Goal: Task Accomplishment & Management: Complete application form

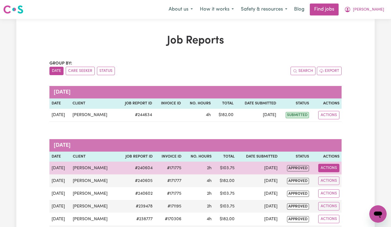
click at [333, 167] on button "Actions" at bounding box center [328, 168] width 21 height 8
click at [332, 183] on link "View Job Report" at bounding box center [341, 180] width 46 height 11
select select "pm"
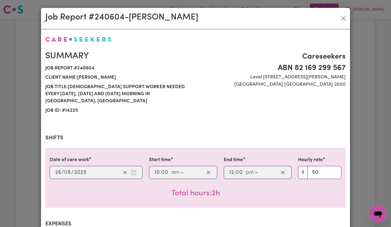
select select "50-Weekday"
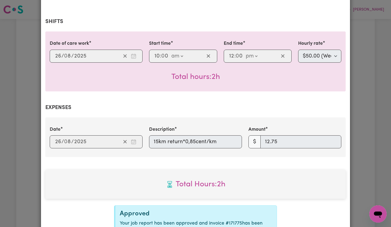
scroll to position [124, 0]
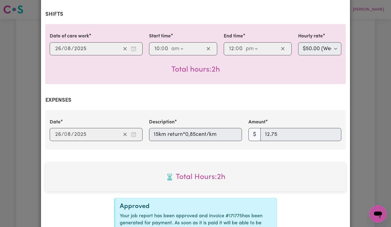
drag, startPoint x: 153, startPoint y: 127, endPoint x: 212, endPoint y: 130, distance: 59.5
click at [212, 131] on input "15km return*0,85cent/km" at bounding box center [195, 134] width 93 height 13
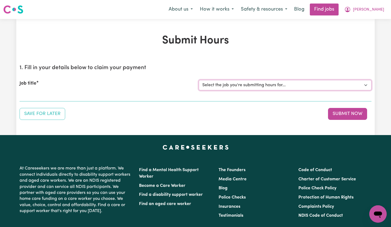
select select "14225"
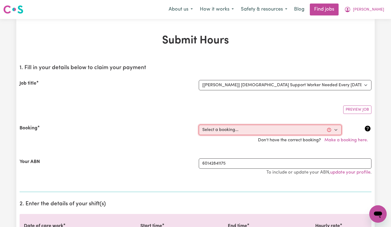
select select "355049"
type input "2025-10-14"
type input "14"
type input "10"
type input "2025"
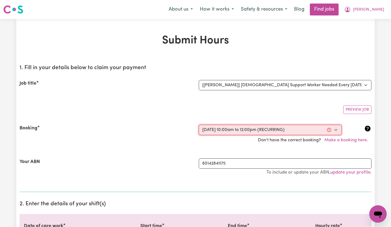
type input "10:00"
type input "10"
type input "0"
select select "am"
type input "12:00"
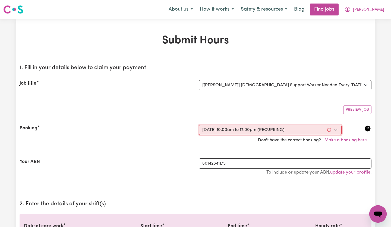
type input "12"
type input "0"
select select "pm"
select select "50-Weekday"
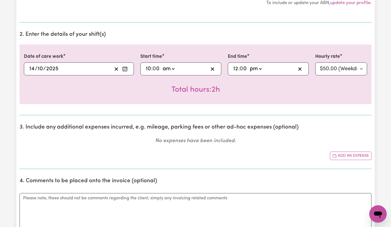
scroll to position [220, 0]
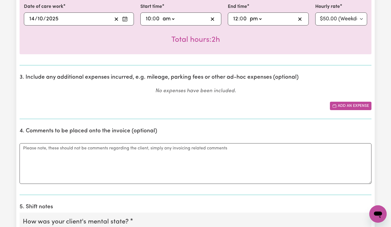
click at [357, 104] on button "Add an expense" at bounding box center [351, 106] width 42 height 8
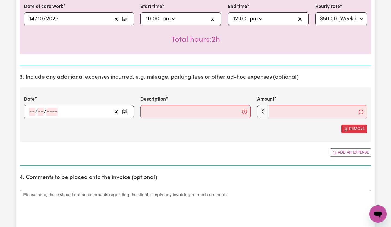
click at [61, 118] on div "/ /" at bounding box center [79, 111] width 110 height 13
click at [32, 112] on input "number" at bounding box center [32, 112] width 6 height 8
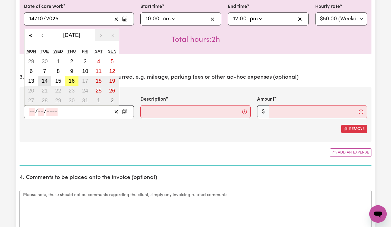
click at [44, 80] on abbr "14" at bounding box center [45, 81] width 6 height 6
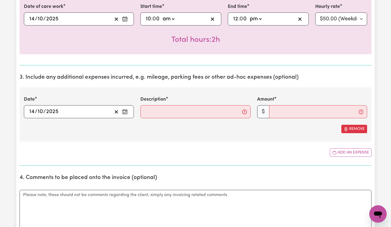
type input "2025-10-14"
type input "14"
type input "10"
type input "2025"
click at [167, 111] on input "Description" at bounding box center [195, 111] width 110 height 13
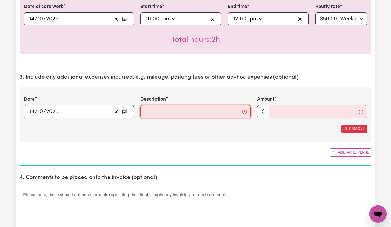
paste input "15km return*0,85cent/k"
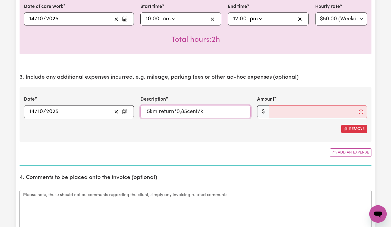
type input "15km return*0,85cent/k"
click at [275, 112] on input "Amount" at bounding box center [318, 111] width 98 height 13
type input "12.75"
click at [302, 150] on div "Add an expense" at bounding box center [196, 153] width 352 height 8
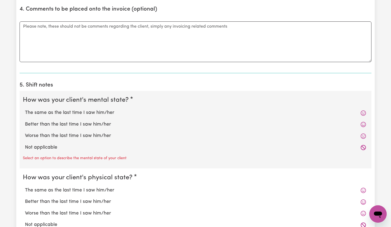
scroll to position [390, 0]
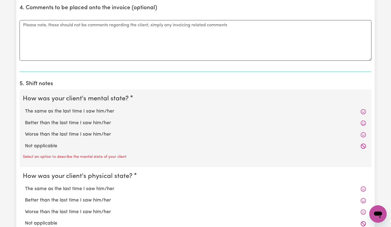
click at [43, 111] on label "The same as the last time I saw him/her" at bounding box center [195, 111] width 341 height 7
click at [25, 108] on input "The same as the last time I saw him/her" at bounding box center [25, 108] width 0 height 0
radio input "true"
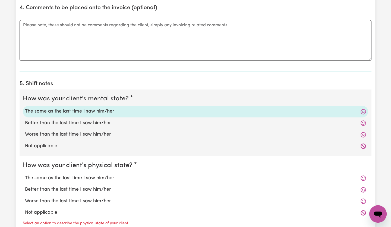
click at [61, 180] on label "The same as the last time I saw him/her" at bounding box center [195, 178] width 341 height 7
click at [25, 175] on input "The same as the last time I saw him/her" at bounding box center [25, 175] width 0 height 0
radio input "true"
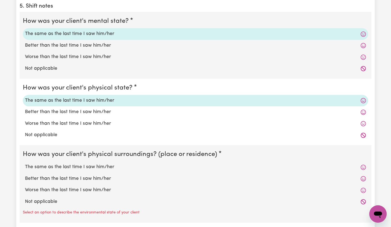
scroll to position [470, 0]
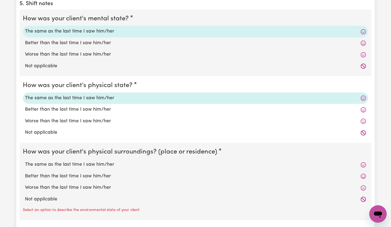
click at [57, 168] on label "The same as the last time I saw him/her" at bounding box center [195, 164] width 341 height 7
click at [25, 161] on input "The same as the last time I saw him/her" at bounding box center [25, 161] width 0 height 0
radio input "true"
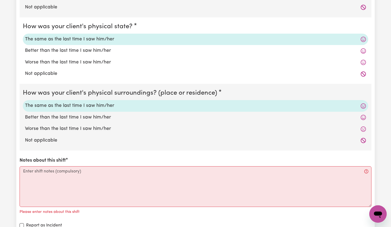
scroll to position [539, 0]
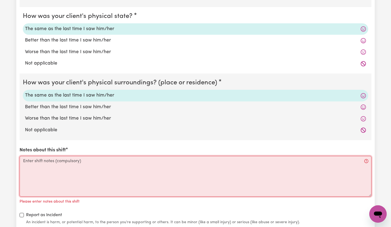
click at [57, 169] on textarea "Notes about this shift" at bounding box center [196, 176] width 352 height 41
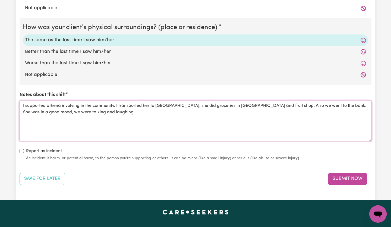
scroll to position [595, 0]
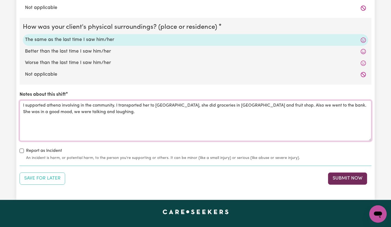
type textarea "I supported athena involving in the community. I transported her to Roselands, …"
click at [358, 178] on button "Submit Now" at bounding box center [347, 179] width 39 height 12
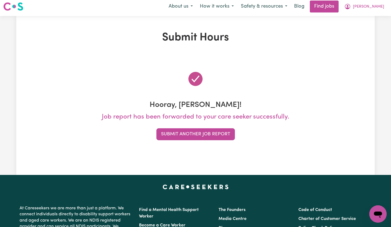
scroll to position [0, 0]
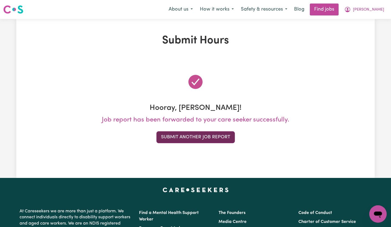
click at [201, 138] on button "Submit Another Job Report" at bounding box center [195, 137] width 79 height 12
